Goal: Check status: Check status

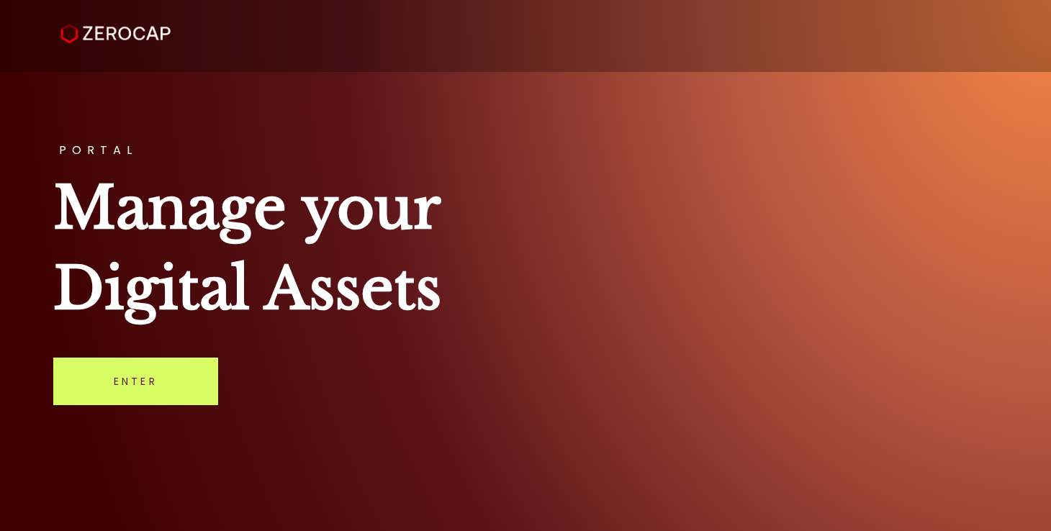
click at [130, 35] on img at bounding box center [115, 34] width 110 height 20
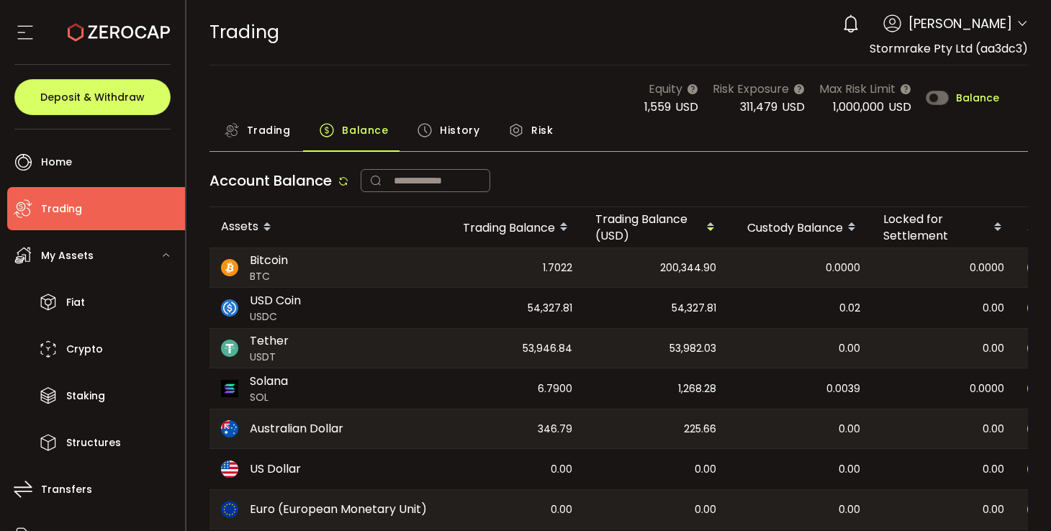
scroll to position [170, 0]
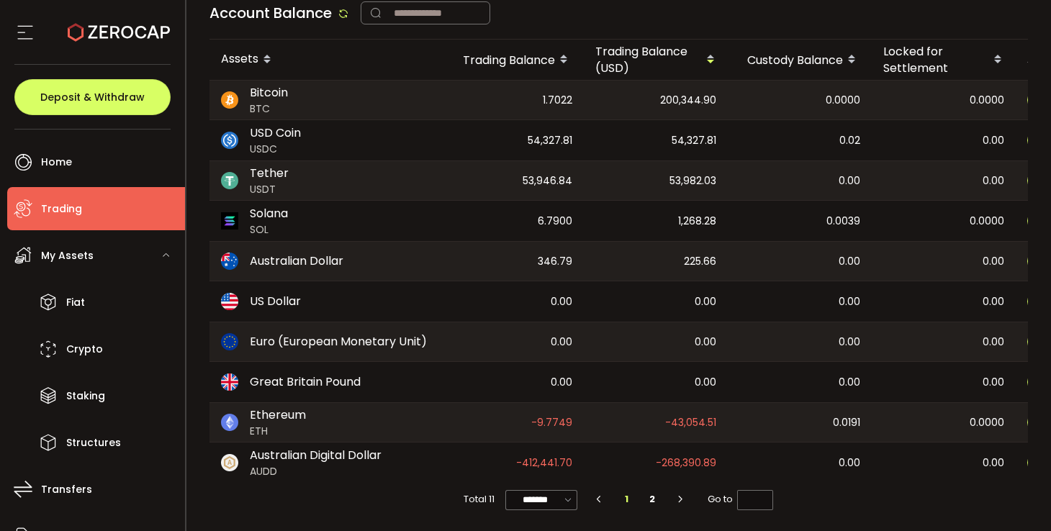
click at [549, 459] on span "-412,441.70" at bounding box center [544, 463] width 56 height 17
copy span "-412,441.70"
click at [554, 135] on span "54,327.81" at bounding box center [550, 140] width 45 height 17
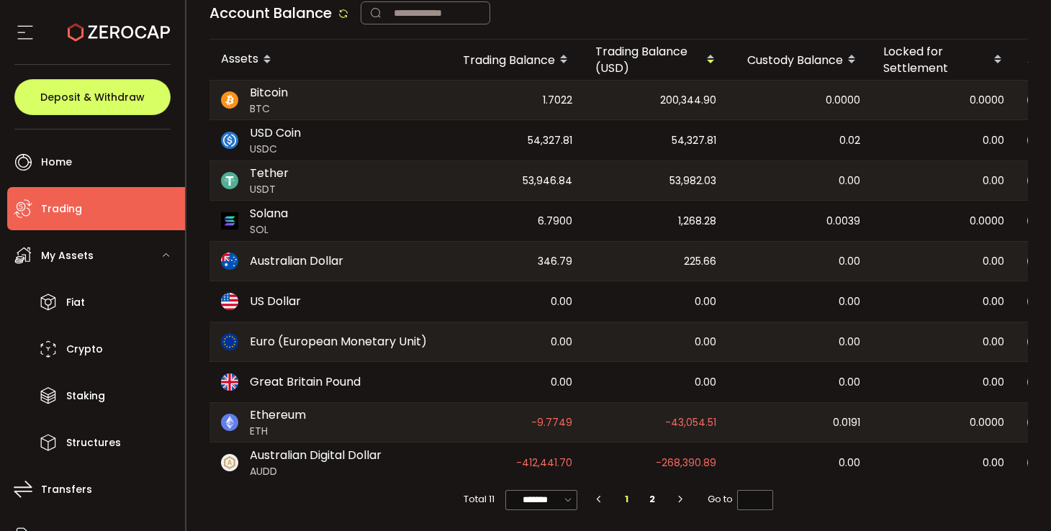
click at [554, 135] on span "54,327.81" at bounding box center [550, 140] width 45 height 17
copy span "54,327.81"
